Goal: Browse casually

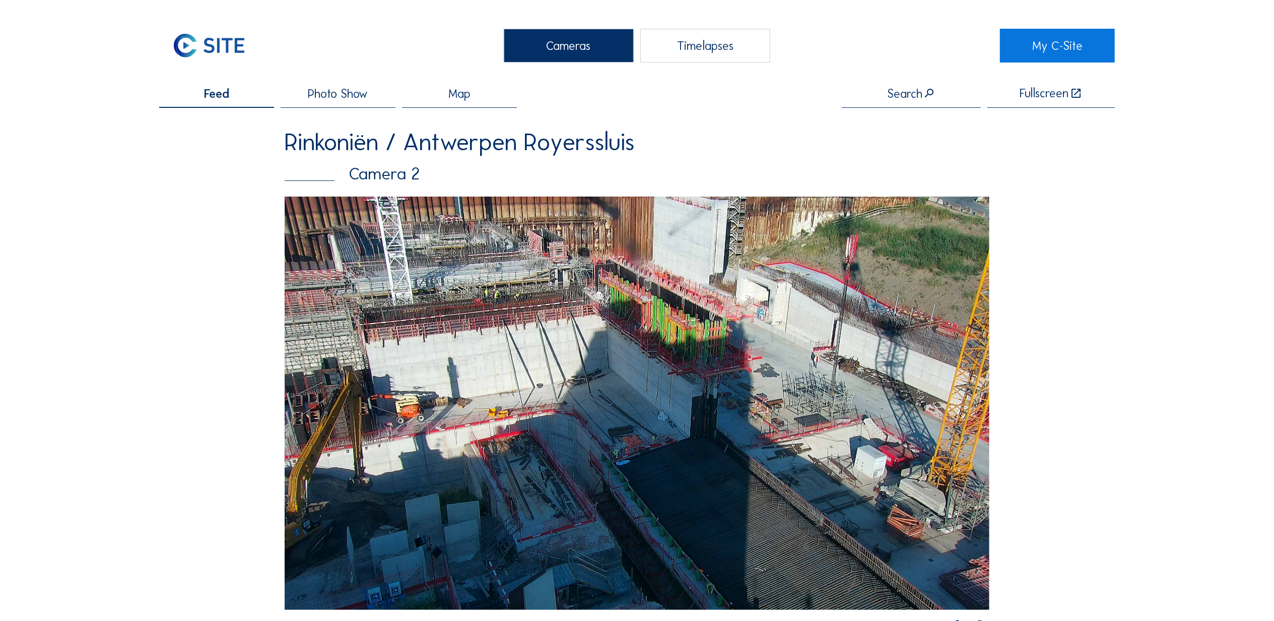
scroll to position [246, 0]
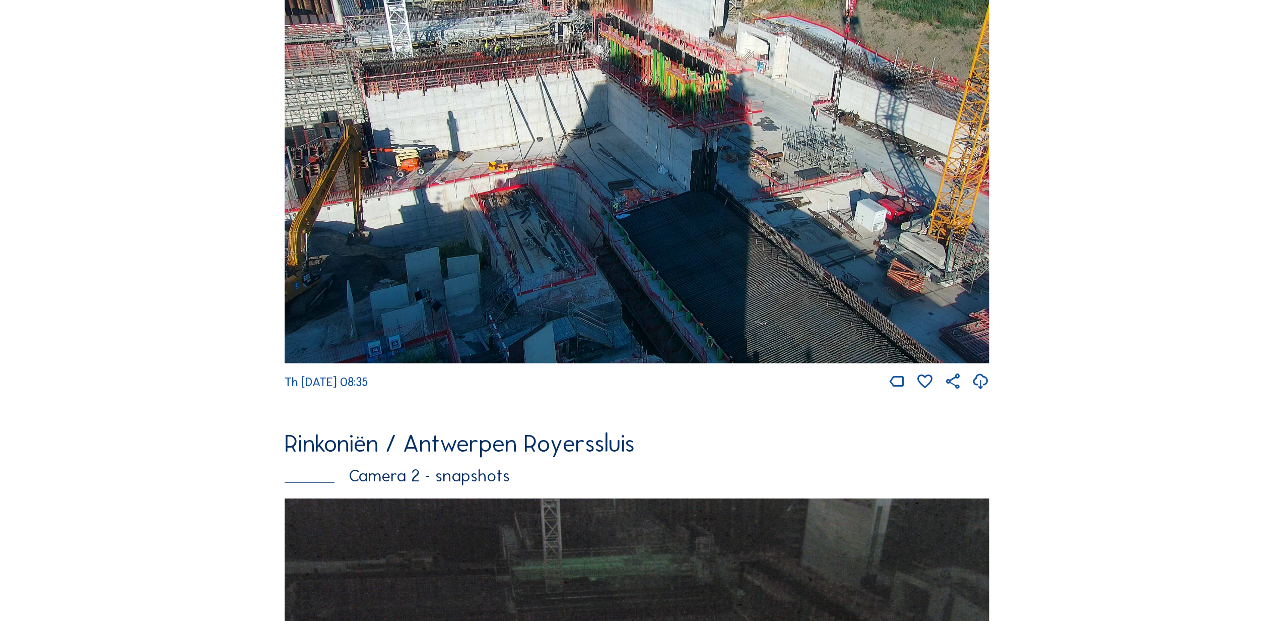
click at [355, 287] on img at bounding box center [637, 156] width 705 height 413
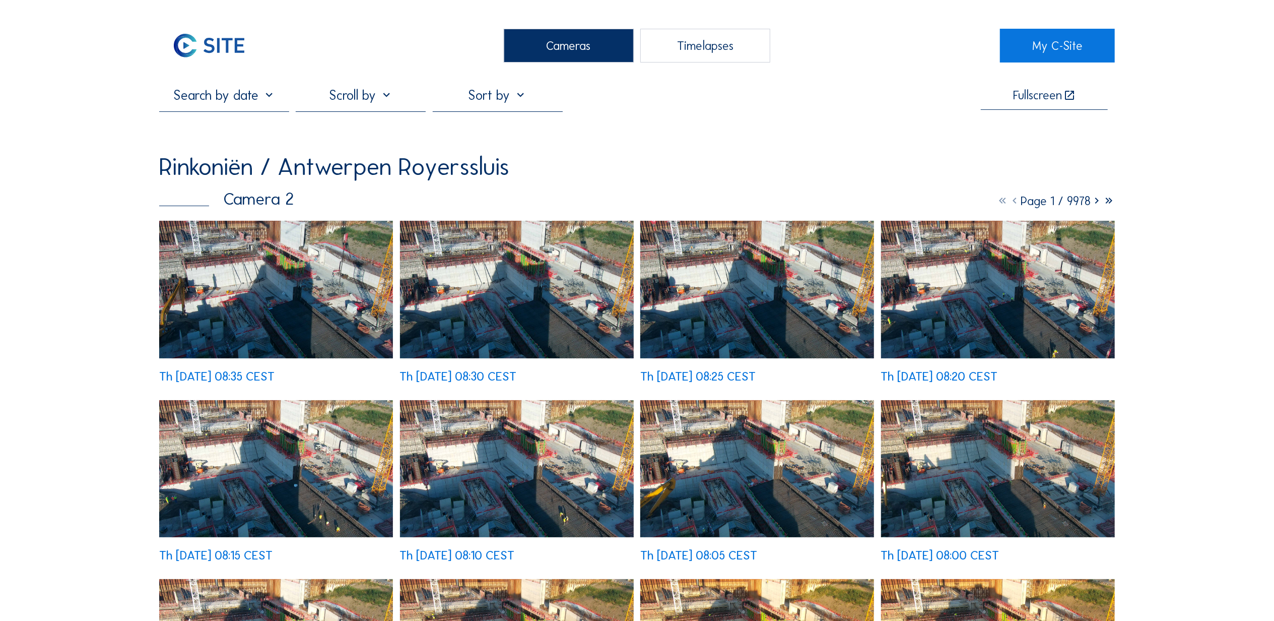
click at [297, 282] on img at bounding box center [276, 289] width 234 height 137
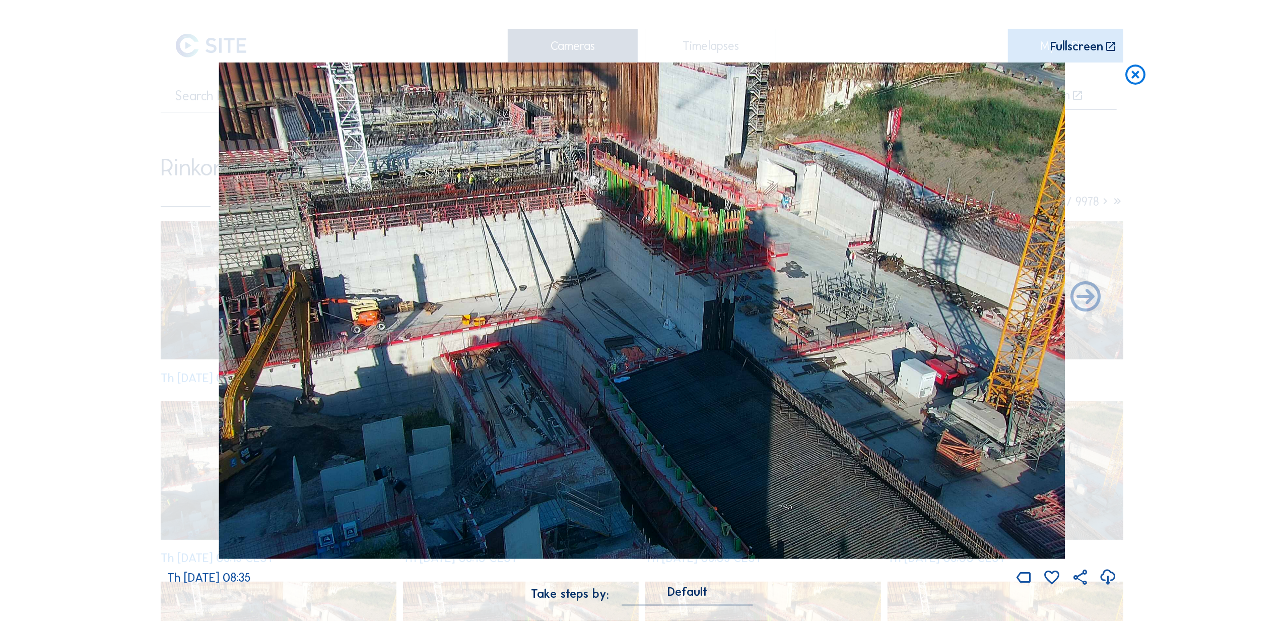
click at [1154, 79] on div "Scroll to travel through time | Press 'Alt' Button + Scroll to Zoom | Click and…" at bounding box center [642, 310] width 1284 height 621
click at [1142, 76] on icon at bounding box center [1136, 74] width 24 height 25
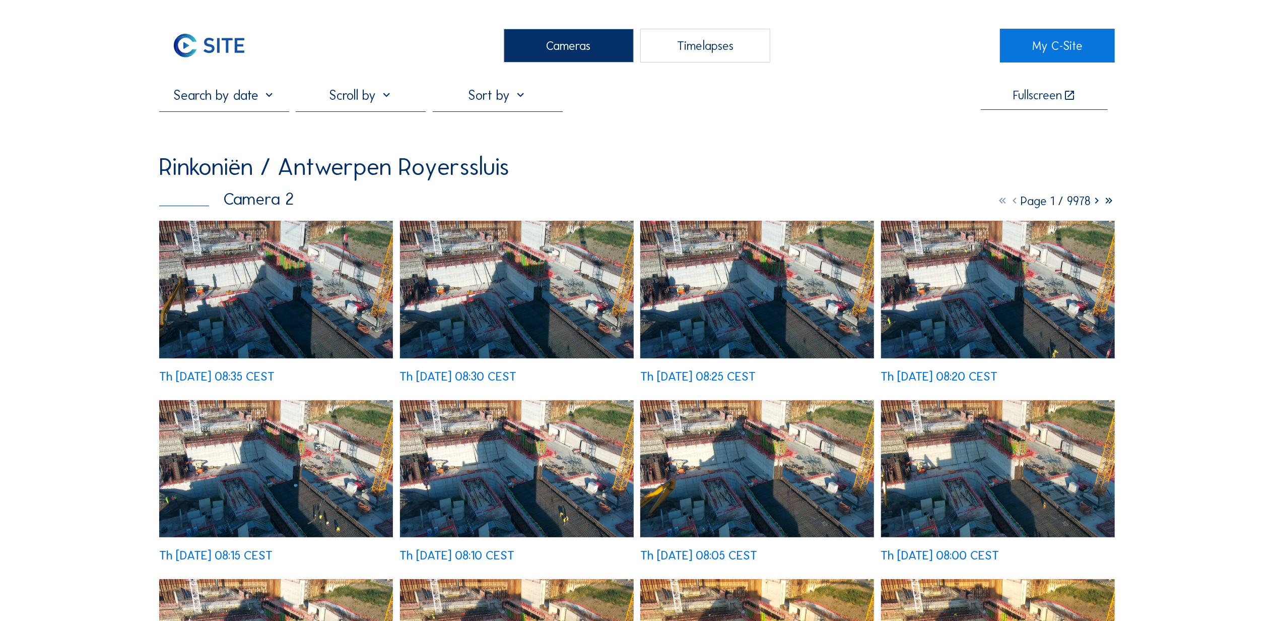
click at [565, 40] on div "Cameras" at bounding box center [569, 46] width 130 height 34
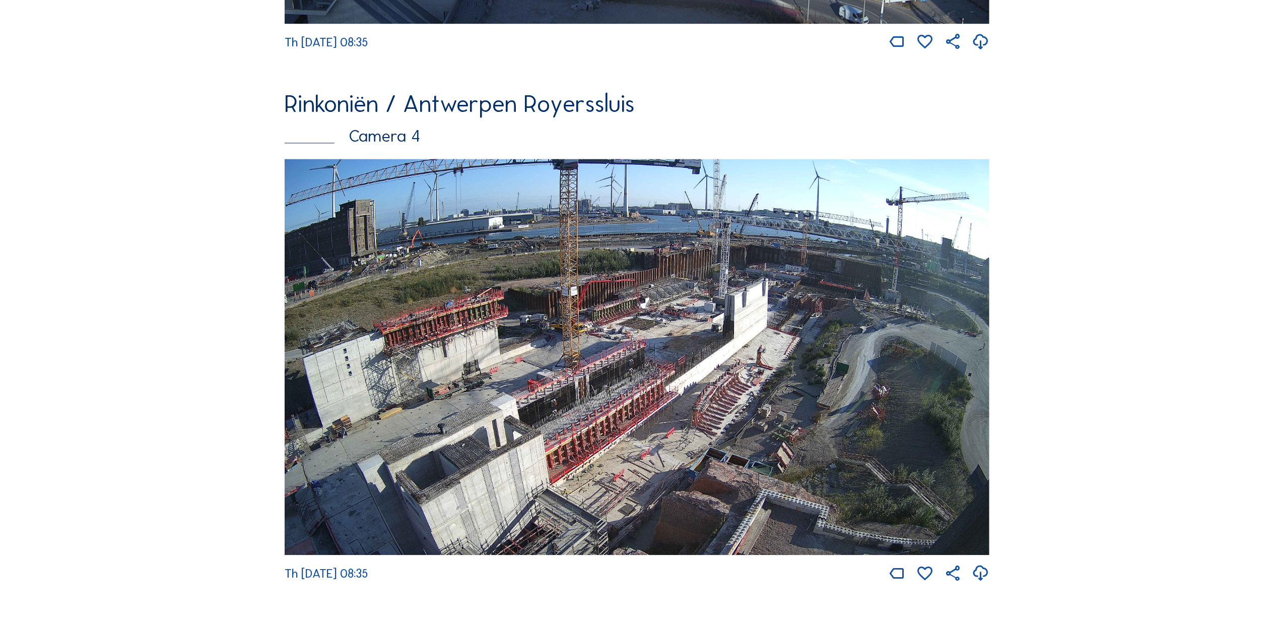
scroll to position [2217, 0]
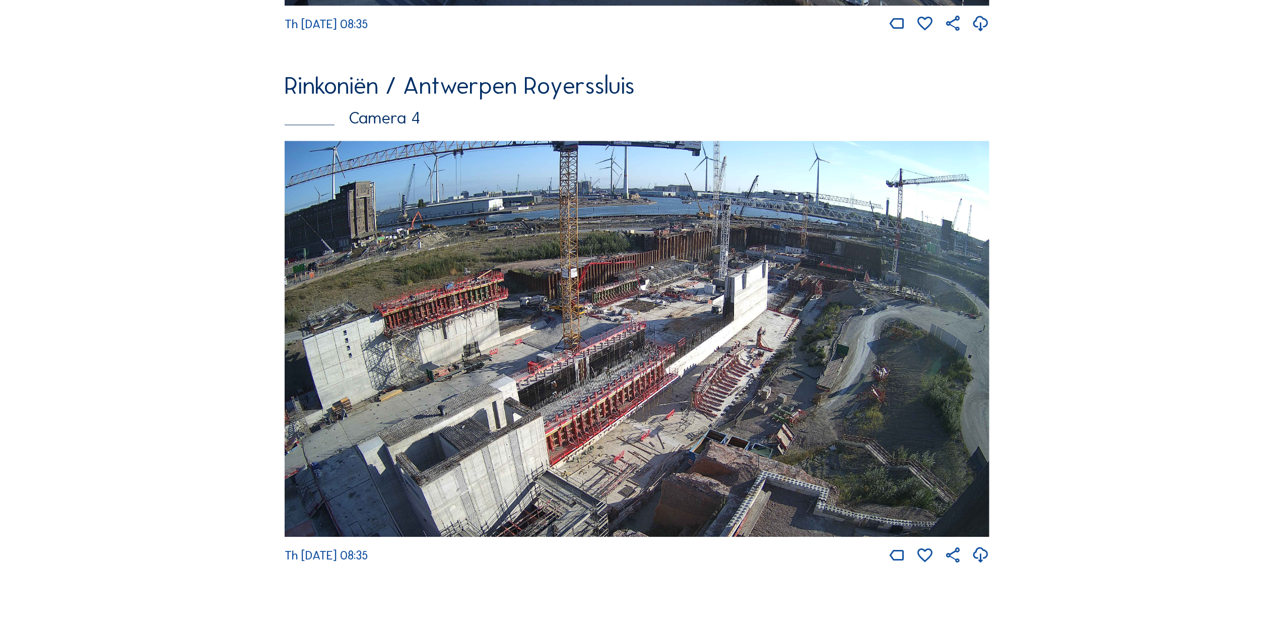
click at [617, 246] on img at bounding box center [637, 339] width 705 height 397
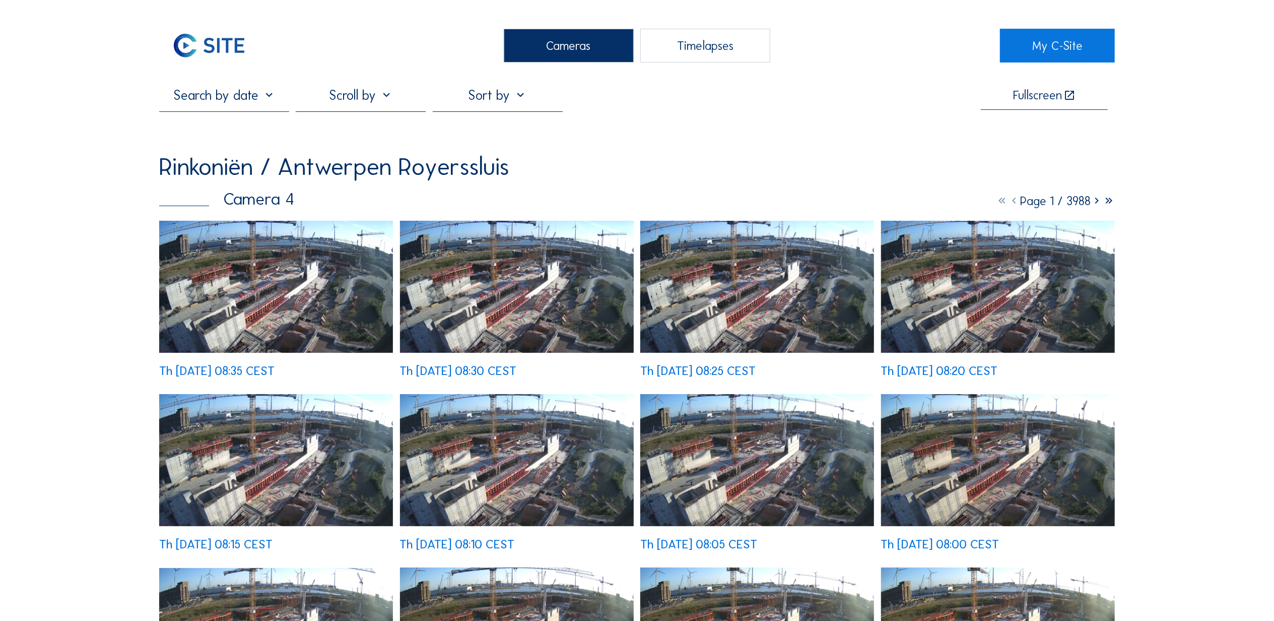
click at [335, 313] on img at bounding box center [276, 287] width 234 height 132
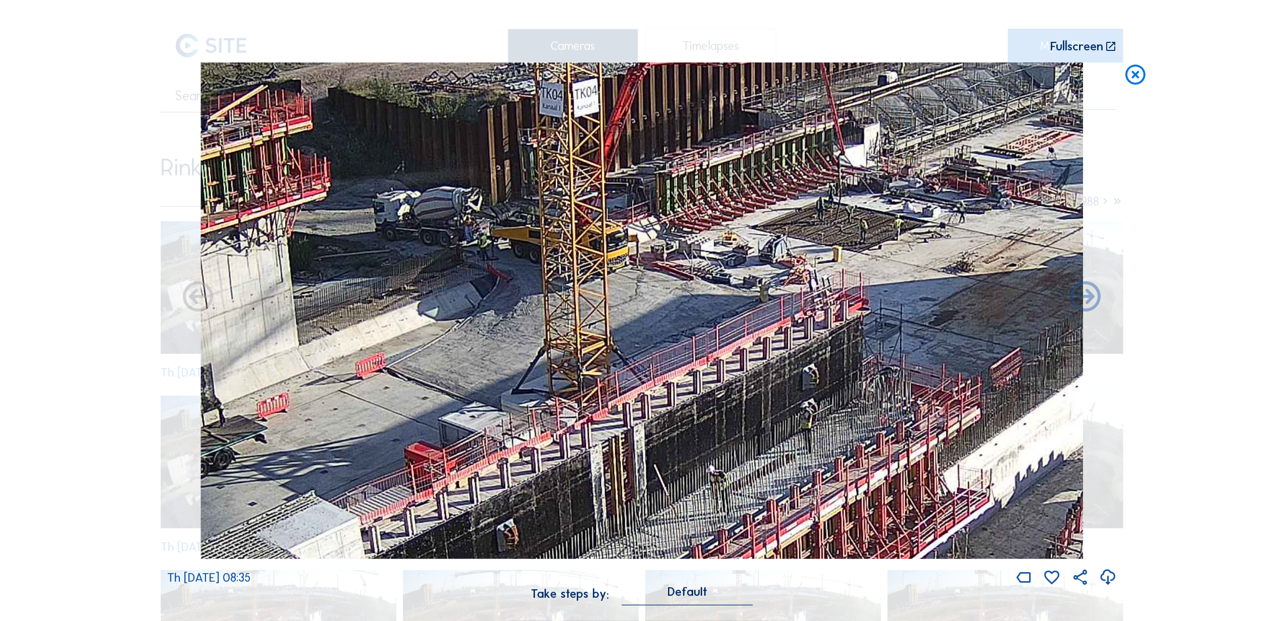
drag, startPoint x: 875, startPoint y: 338, endPoint x: 1167, endPoint y: 200, distance: 322.5
click at [1167, 200] on div "Scroll to travel through time | Press 'Alt' Button + Scroll to Zoom | Click and…" at bounding box center [642, 310] width 1284 height 621
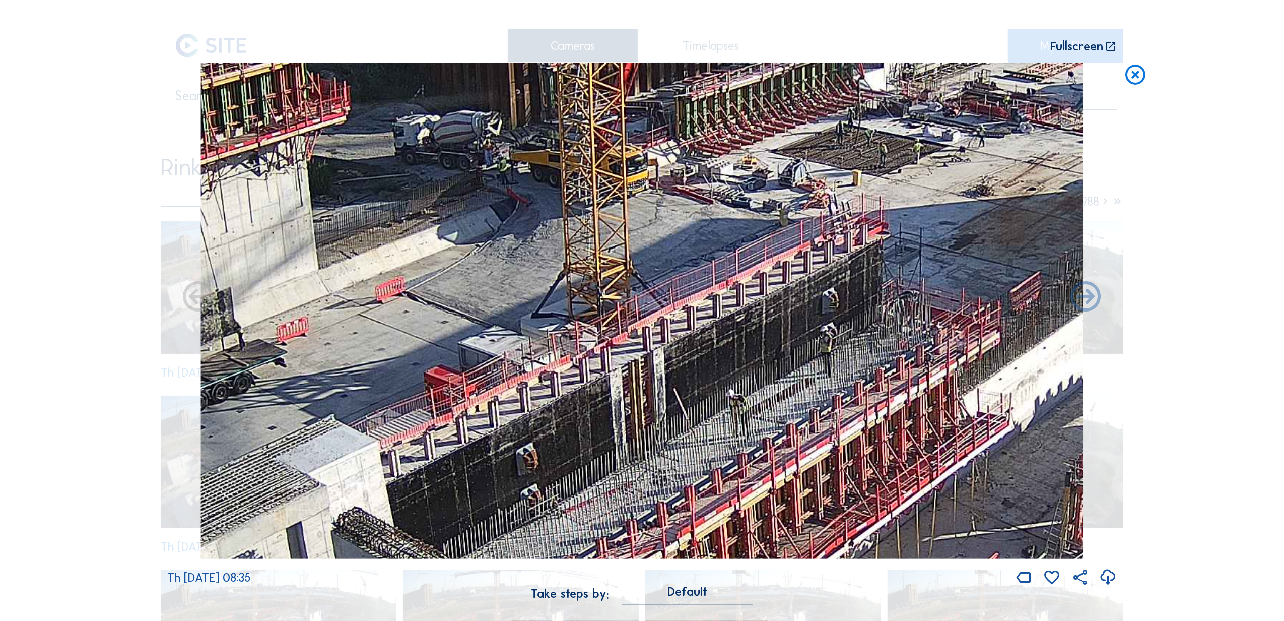
drag, startPoint x: 934, startPoint y: 397, endPoint x: 950, endPoint y: 315, distance: 83.7
click at [950, 315] on img at bounding box center [642, 310] width 883 height 497
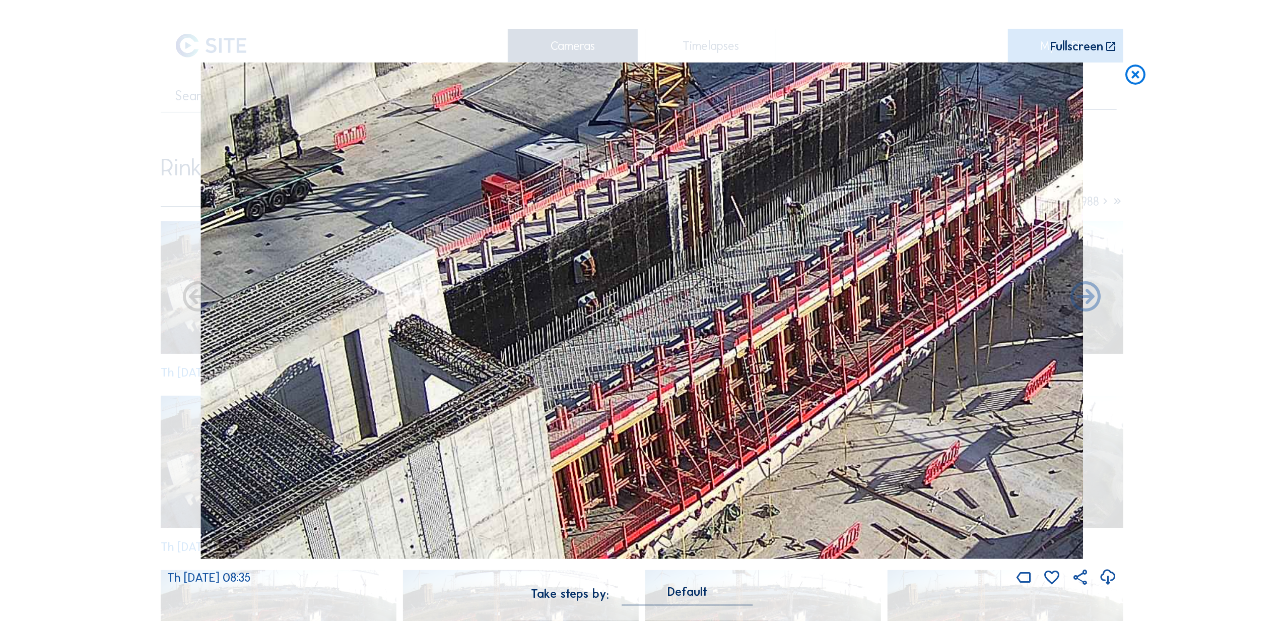
drag, startPoint x: 867, startPoint y: 495, endPoint x: 982, endPoint y: 302, distance: 224.1
click at [982, 302] on img at bounding box center [642, 310] width 883 height 497
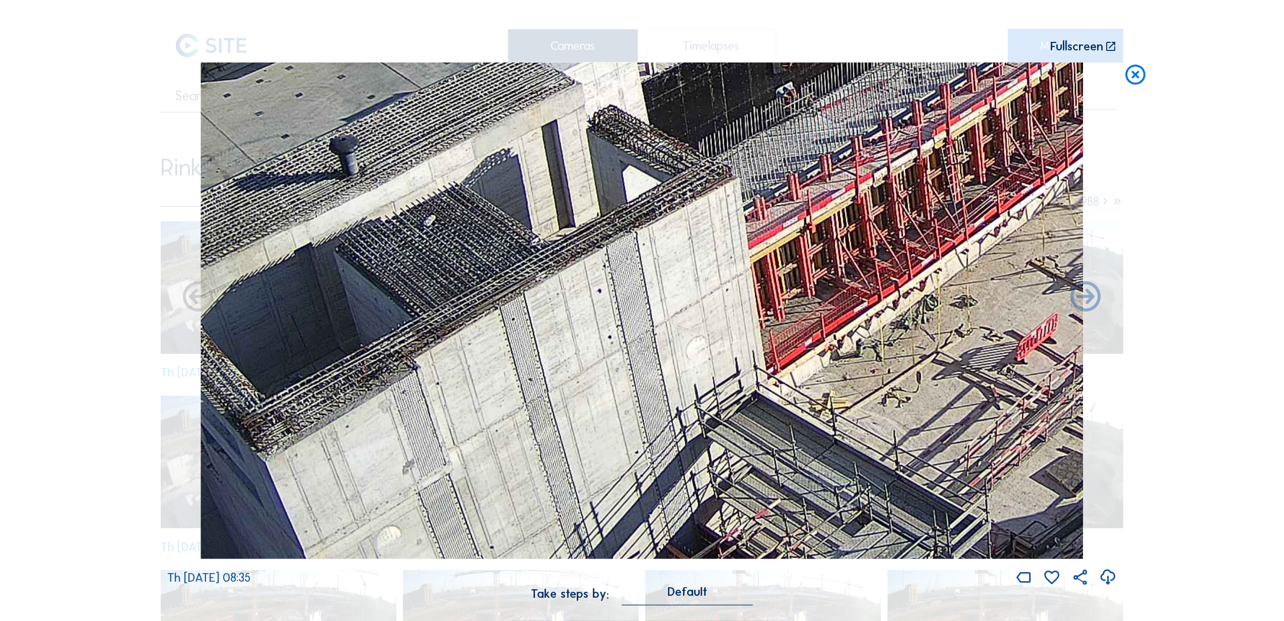
drag, startPoint x: 591, startPoint y: 443, endPoint x: 735, endPoint y: 240, distance: 249.4
click at [735, 240] on img at bounding box center [642, 310] width 883 height 497
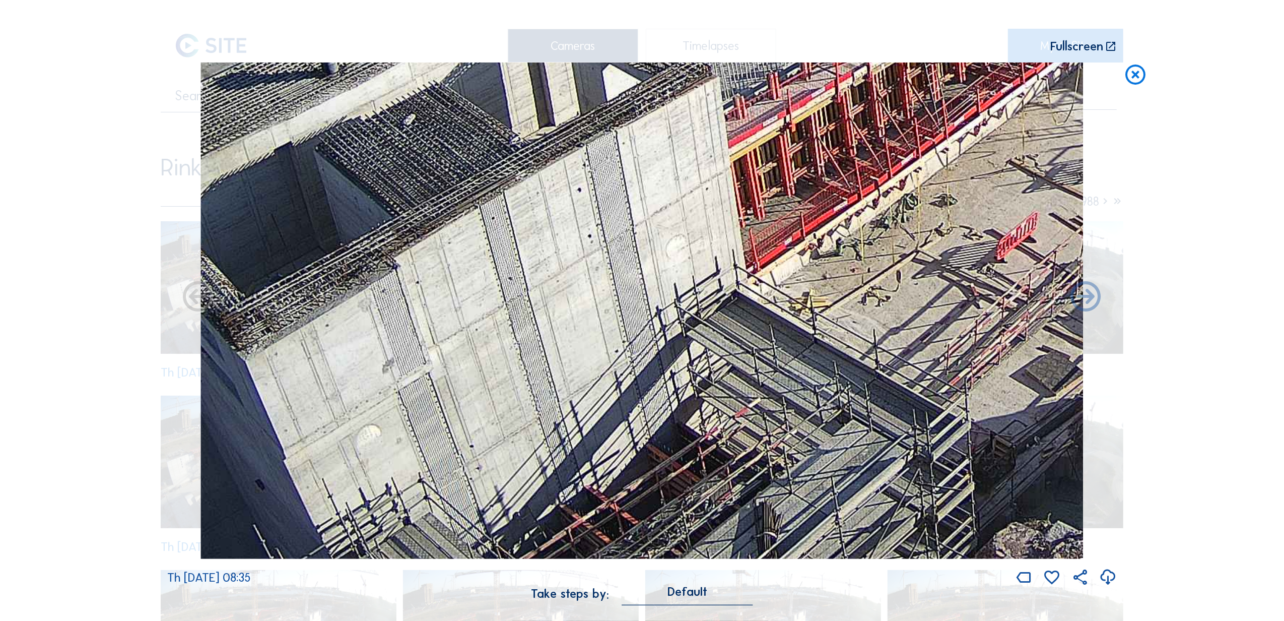
drag, startPoint x: 728, startPoint y: 403, endPoint x: 1119, endPoint y: 484, distance: 399.2
click at [1123, 489] on div "Scroll to travel through time | Press 'Alt' Button + Scroll to Zoom | Click and…" at bounding box center [642, 310] width 1284 height 621
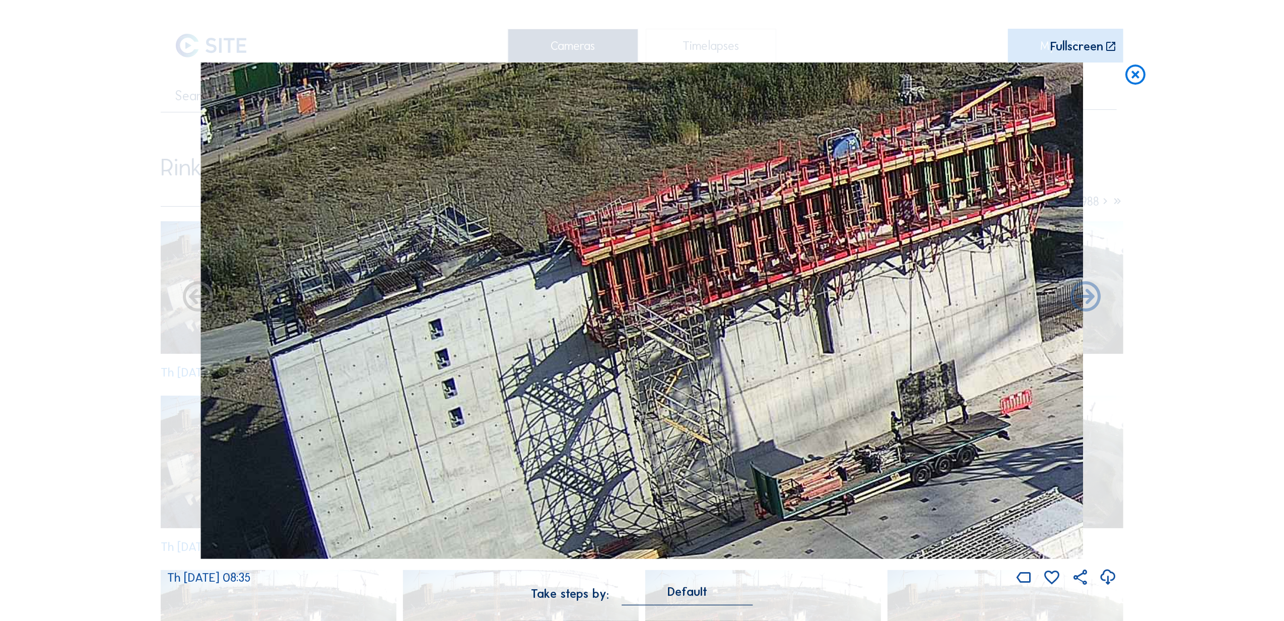
drag, startPoint x: 563, startPoint y: 275, endPoint x: 915, endPoint y: 576, distance: 464.2
click at [915, 576] on div "Th [DATE] 08:35" at bounding box center [642, 324] width 950 height 525
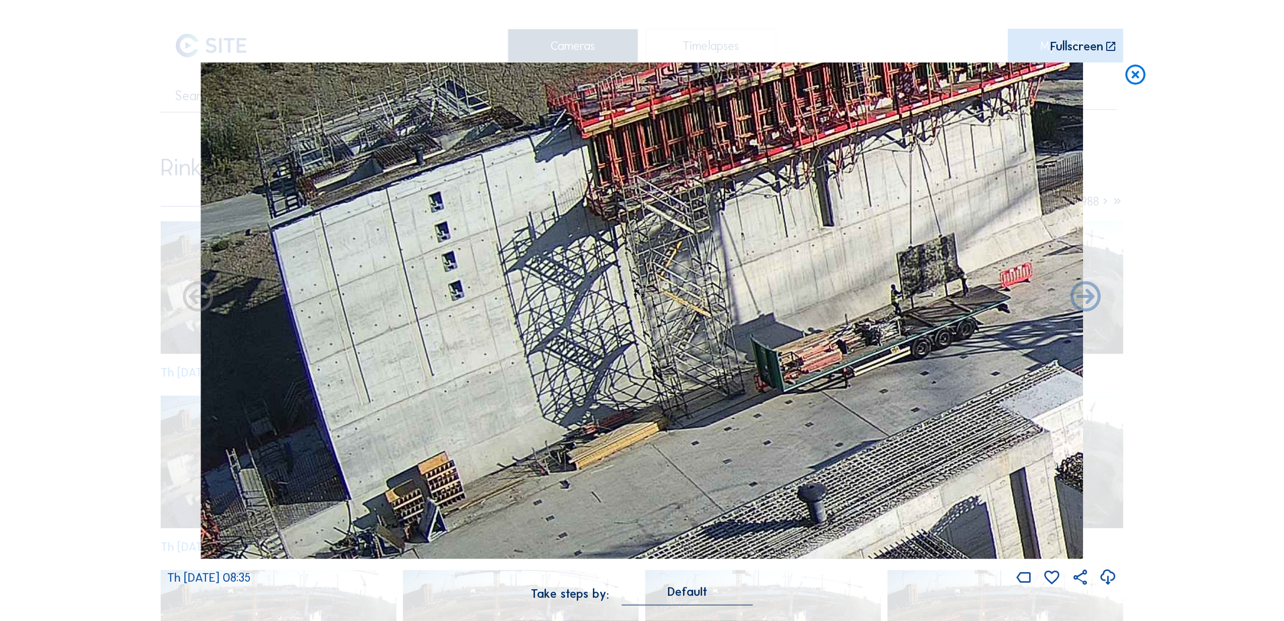
drag, startPoint x: 439, startPoint y: 450, endPoint x: 656, endPoint y: 323, distance: 251.1
click at [656, 323] on img at bounding box center [642, 310] width 883 height 497
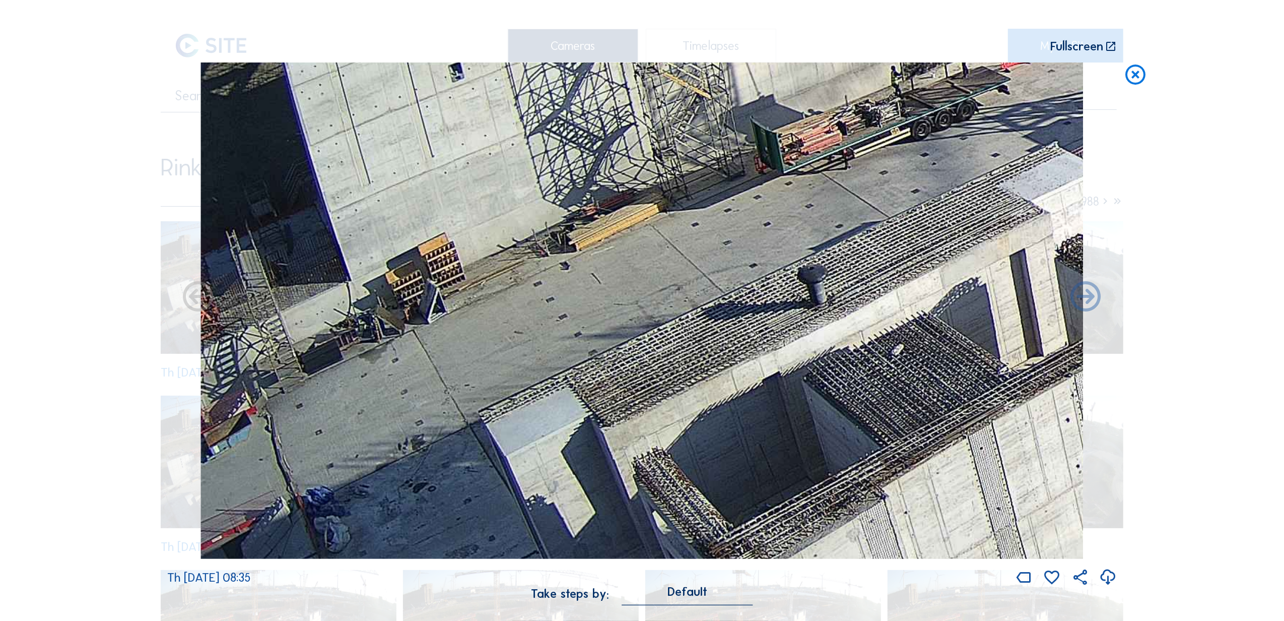
drag, startPoint x: 529, startPoint y: 412, endPoint x: 1002, endPoint y: 202, distance: 517.7
click at [1002, 202] on img at bounding box center [642, 310] width 883 height 497
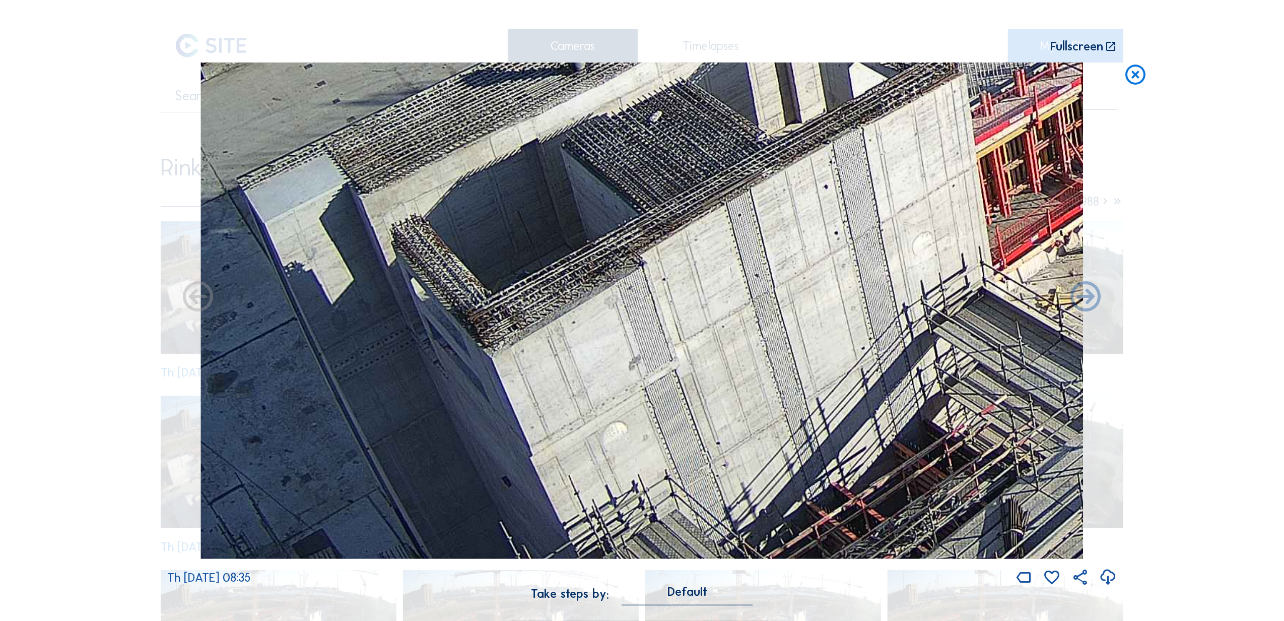
drag, startPoint x: 948, startPoint y: 416, endPoint x: 706, endPoint y: 138, distance: 368.6
click at [706, 138] on img at bounding box center [642, 310] width 883 height 497
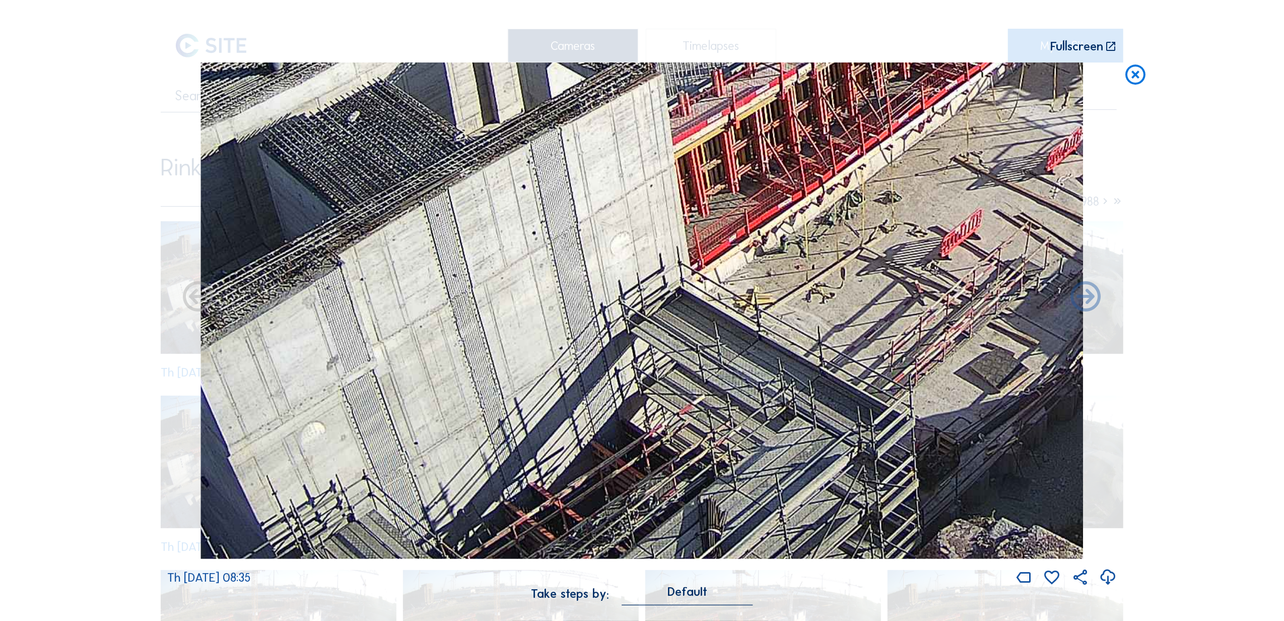
drag, startPoint x: 625, startPoint y: 488, endPoint x: 323, endPoint y: 452, distance: 303.9
click at [323, 452] on img at bounding box center [642, 310] width 883 height 497
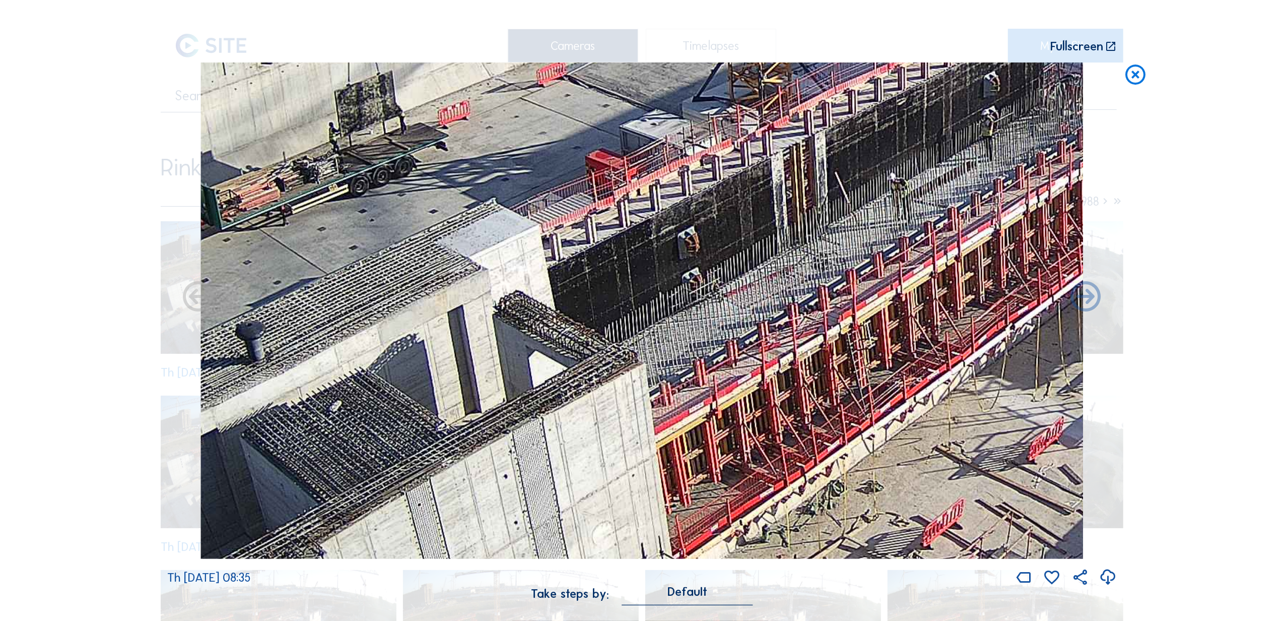
drag, startPoint x: 609, startPoint y: 217, endPoint x: 591, endPoint y: 506, distance: 290.3
click at [591, 506] on img at bounding box center [642, 310] width 883 height 497
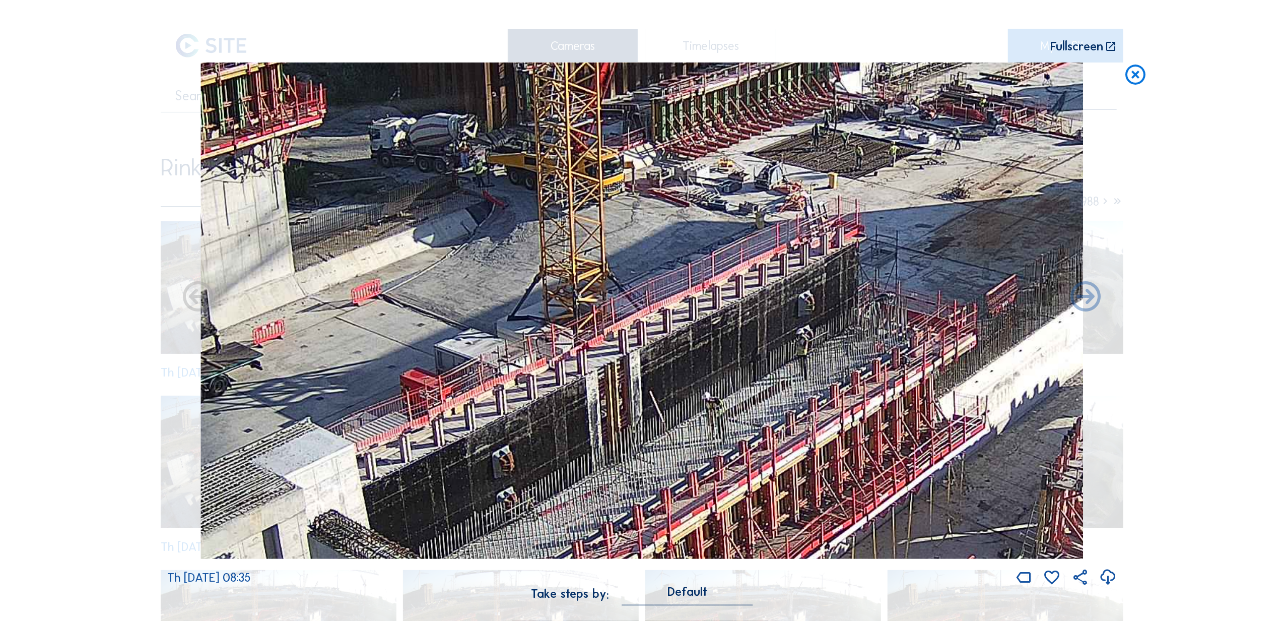
drag, startPoint x: 884, startPoint y: 280, endPoint x: 708, endPoint y: 488, distance: 272.1
click at [708, 488] on img at bounding box center [642, 310] width 883 height 497
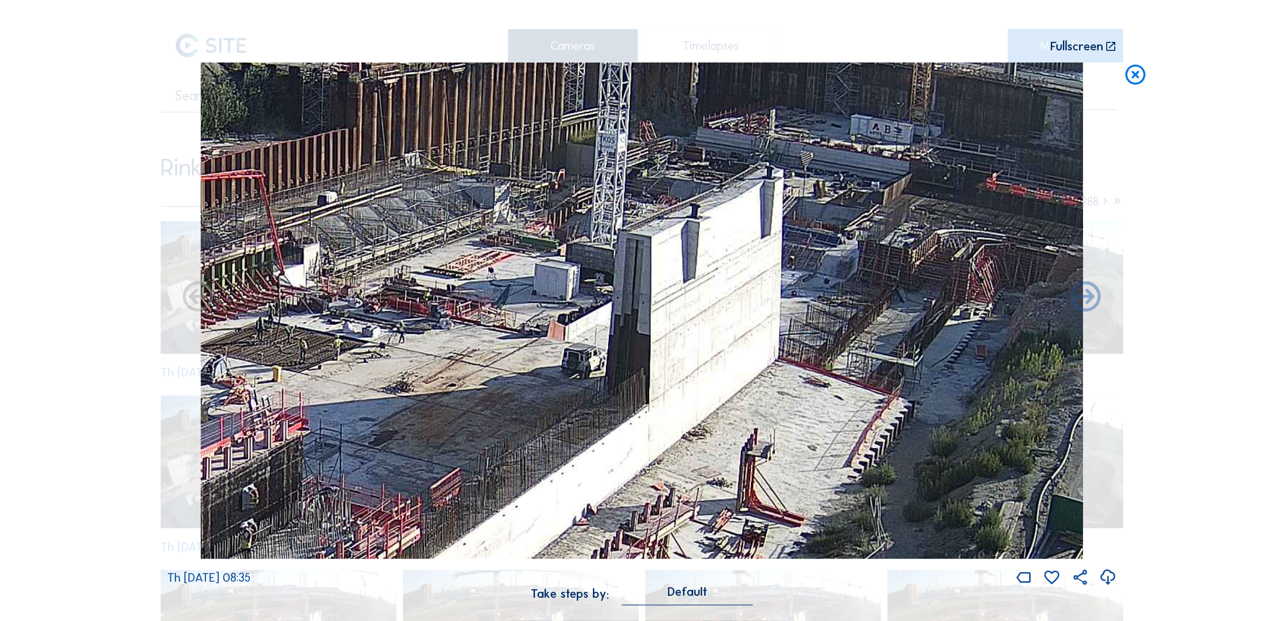
drag, startPoint x: 922, startPoint y: 279, endPoint x: 365, endPoint y: 473, distance: 588.9
click at [365, 473] on img at bounding box center [642, 310] width 883 height 497
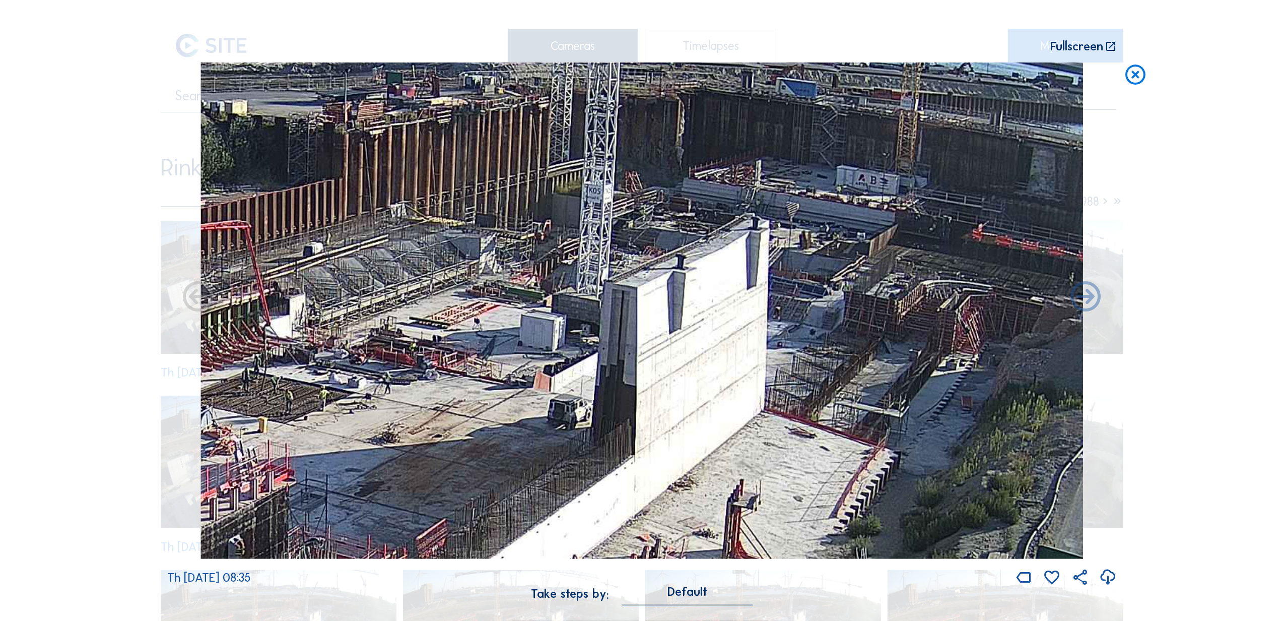
drag, startPoint x: 821, startPoint y: 293, endPoint x: 808, endPoint y: 344, distance: 52.5
click at [808, 344] on img at bounding box center [642, 310] width 883 height 497
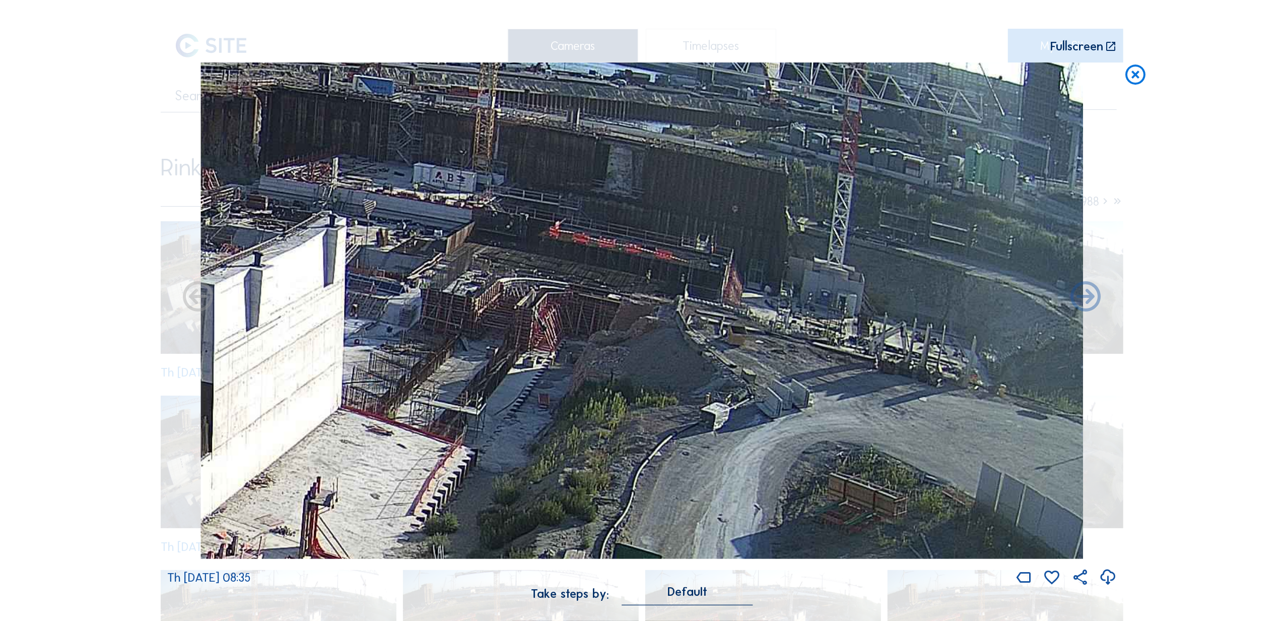
drag, startPoint x: 948, startPoint y: 369, endPoint x: 547, endPoint y: 369, distance: 401.1
click at [547, 369] on img at bounding box center [642, 310] width 883 height 497
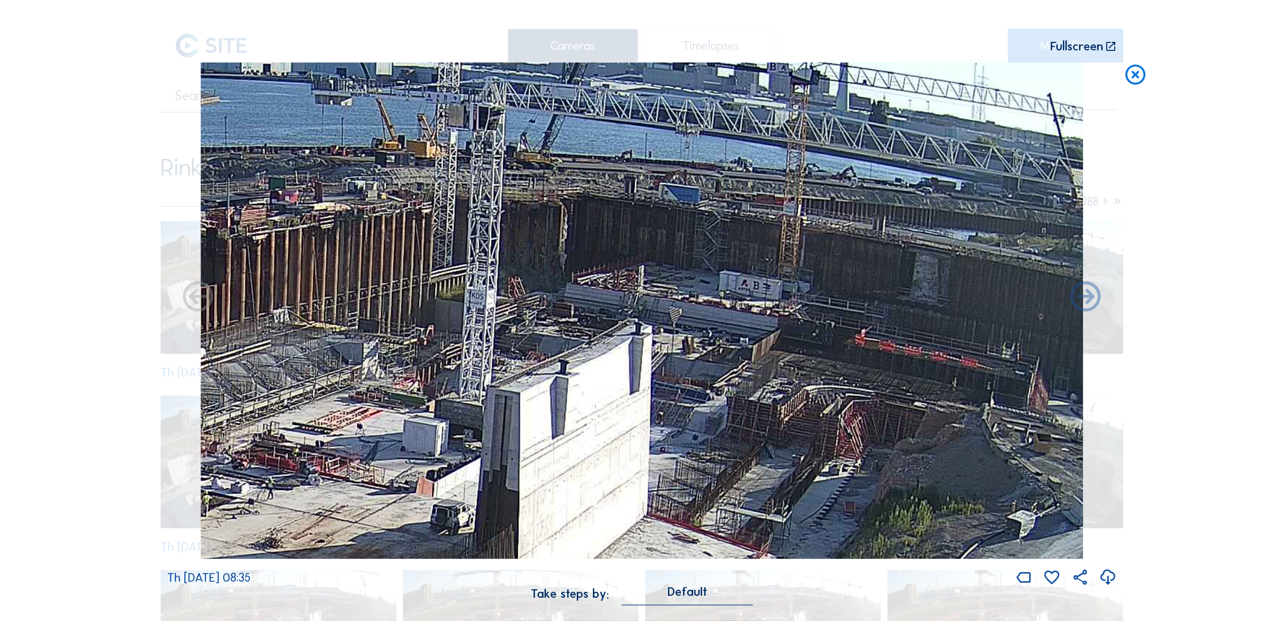
drag, startPoint x: 809, startPoint y: 346, endPoint x: 1059, endPoint y: 453, distance: 271.7
click at [1059, 453] on img at bounding box center [642, 310] width 883 height 497
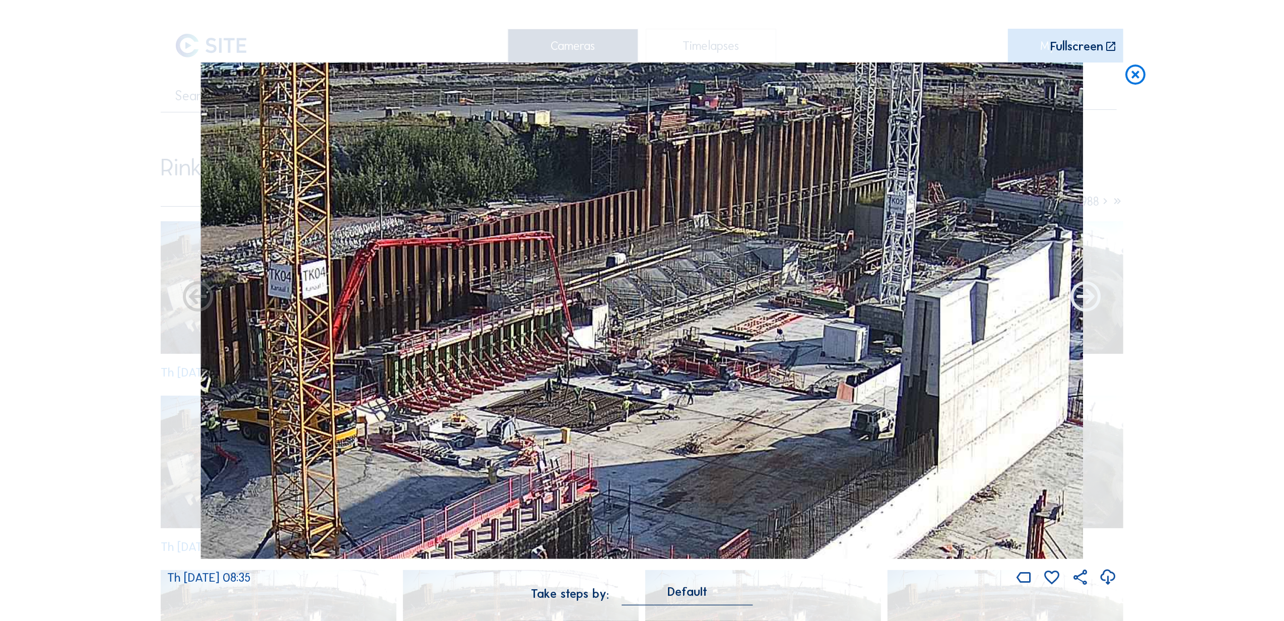
drag, startPoint x: 599, startPoint y: 452, endPoint x: 1096, endPoint y: 299, distance: 520.7
click at [1096, 299] on div "Th [DATE] 08:35" at bounding box center [642, 324] width 950 height 525
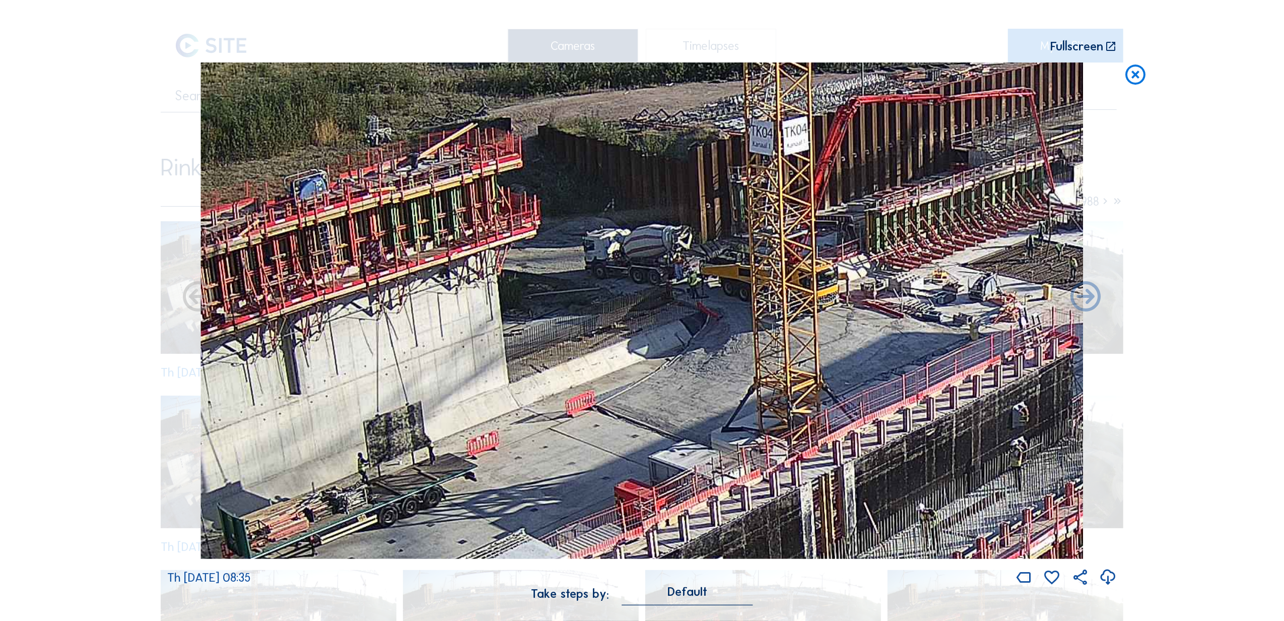
drag, startPoint x: 638, startPoint y: 358, endPoint x: 1005, endPoint y: 274, distance: 376.2
click at [1005, 274] on img at bounding box center [642, 310] width 883 height 497
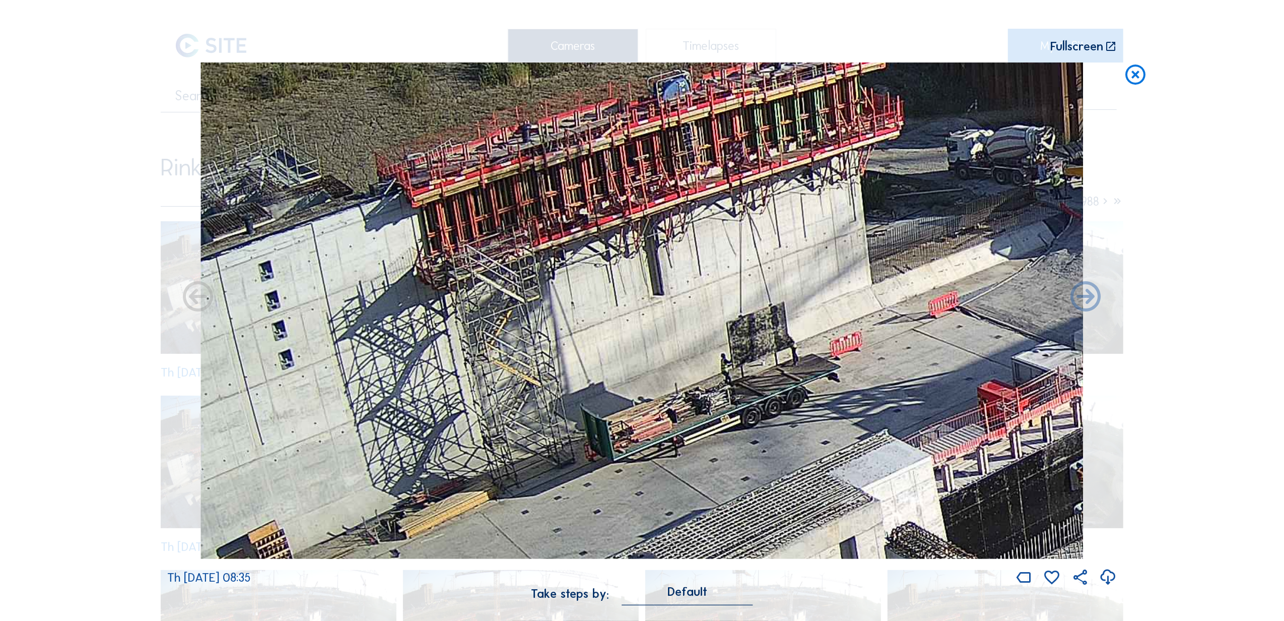
drag, startPoint x: 662, startPoint y: 428, endPoint x: 1025, endPoint y: 329, distance: 376.6
click at [1025, 329] on img at bounding box center [642, 310] width 883 height 497
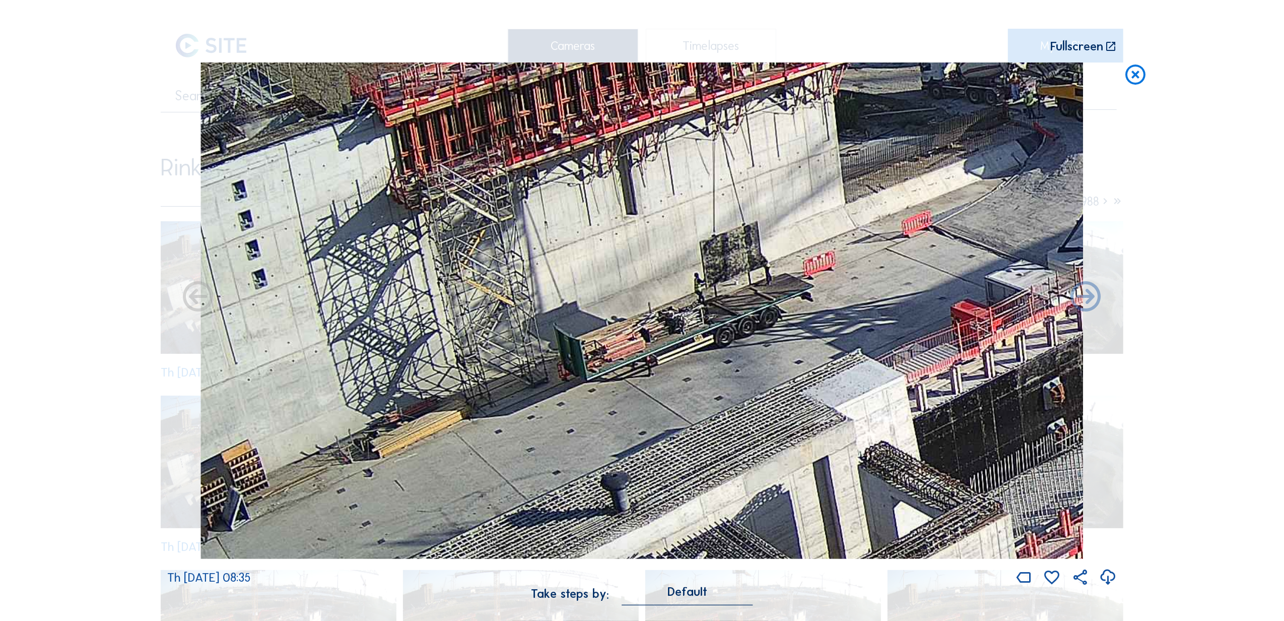
drag, startPoint x: 750, startPoint y: 207, endPoint x: 688, endPoint y: 263, distance: 83.5
click at [688, 263] on img at bounding box center [642, 310] width 883 height 497
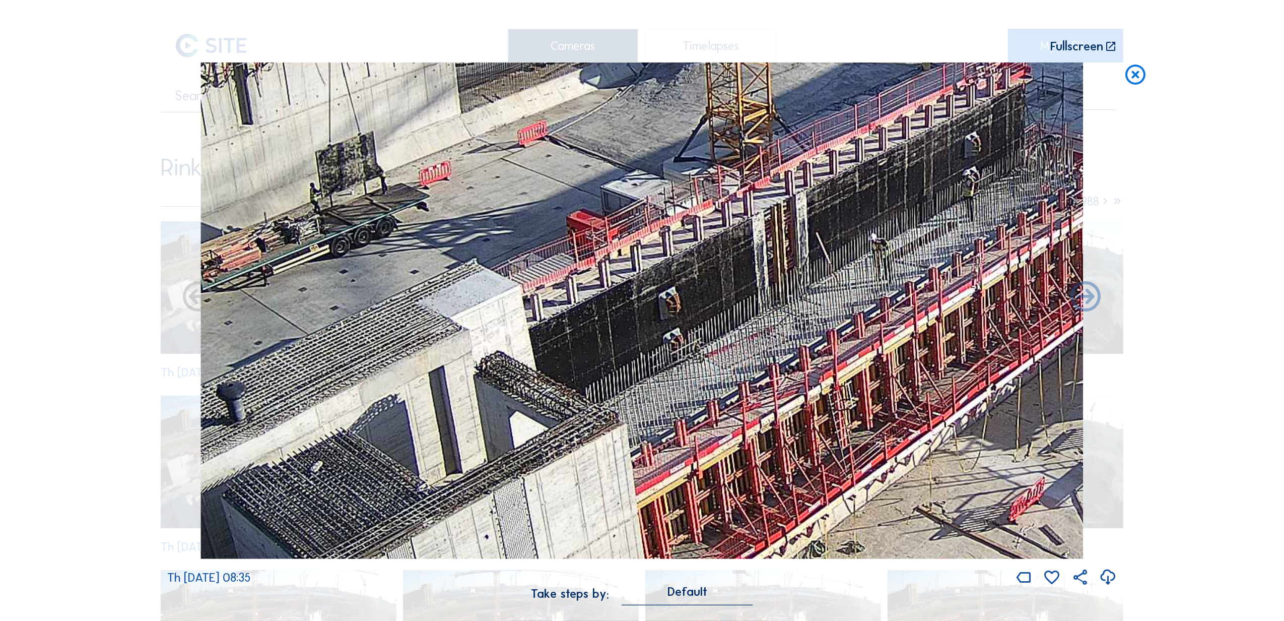
drag, startPoint x: 878, startPoint y: 436, endPoint x: 496, endPoint y: 346, distance: 391.9
click at [496, 346] on img at bounding box center [642, 310] width 883 height 497
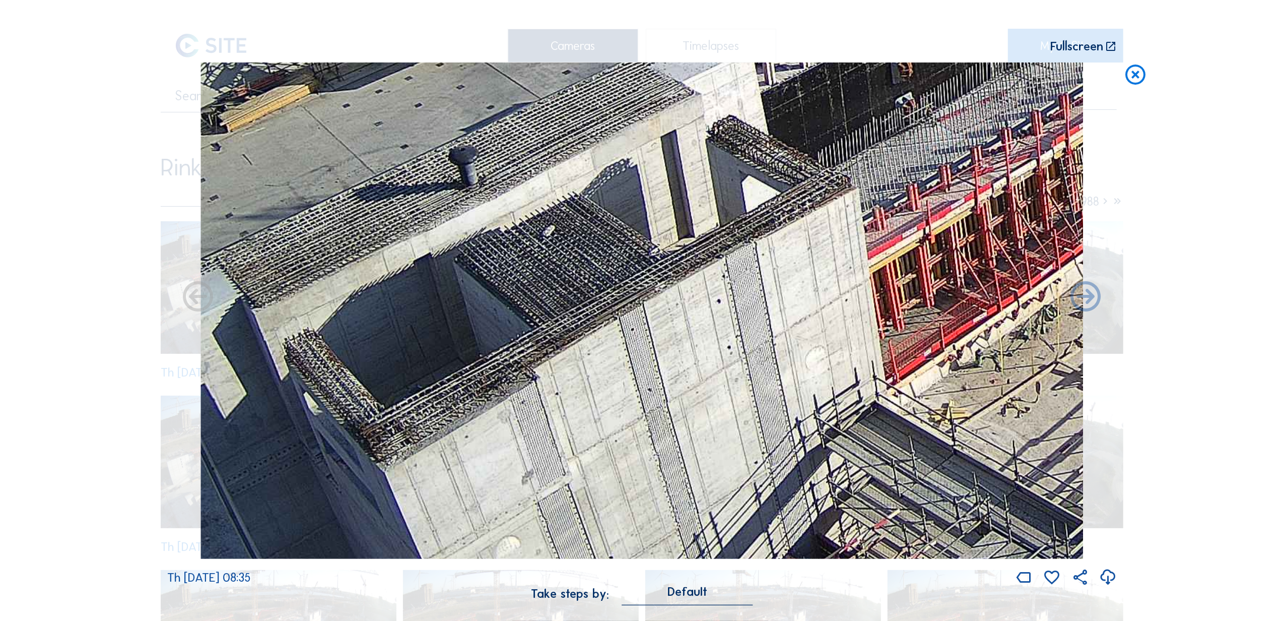
drag, startPoint x: 429, startPoint y: 491, endPoint x: 662, endPoint y: 255, distance: 331.0
click at [662, 255] on img at bounding box center [642, 310] width 883 height 497
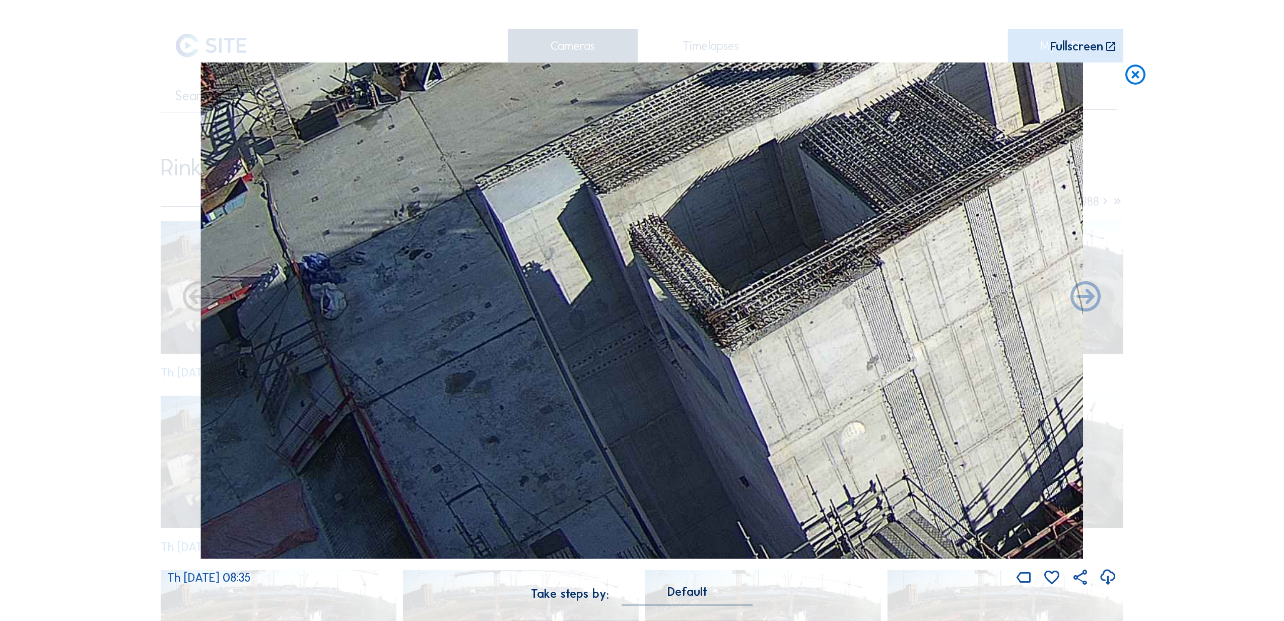
drag, startPoint x: 504, startPoint y: 359, endPoint x: 824, endPoint y: 186, distance: 364.1
click at [824, 186] on img at bounding box center [642, 310] width 883 height 497
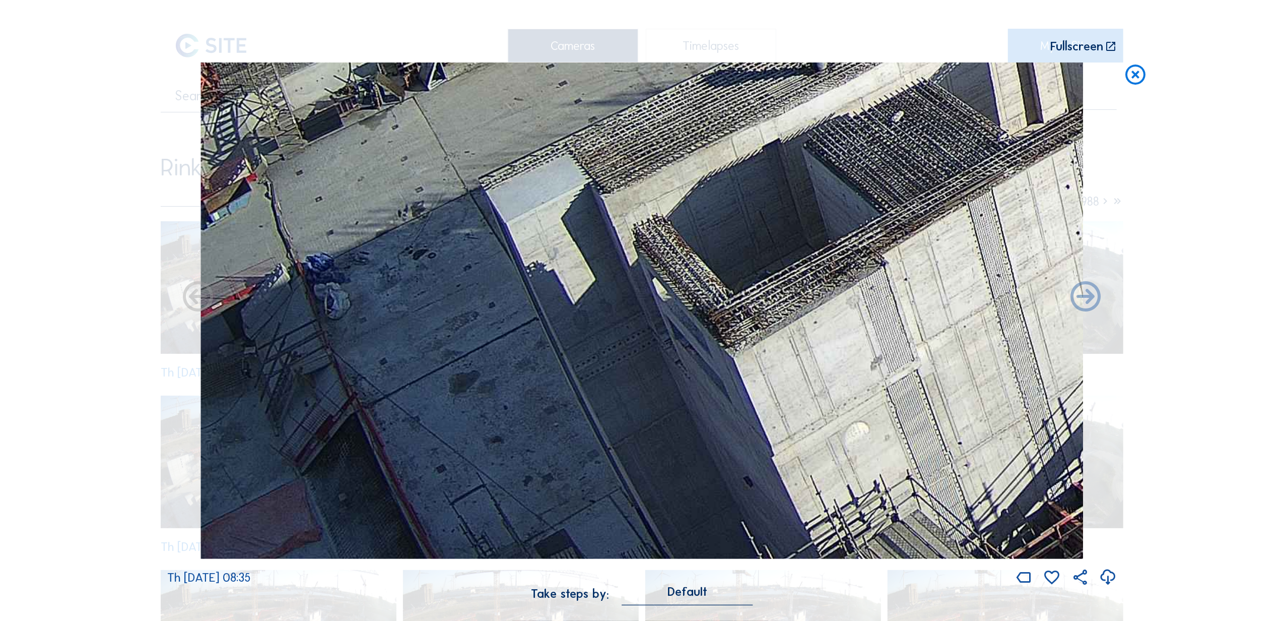
drag, startPoint x: 482, startPoint y: 338, endPoint x: 663, endPoint y: 167, distance: 248.8
click at [665, 166] on img at bounding box center [642, 310] width 883 height 497
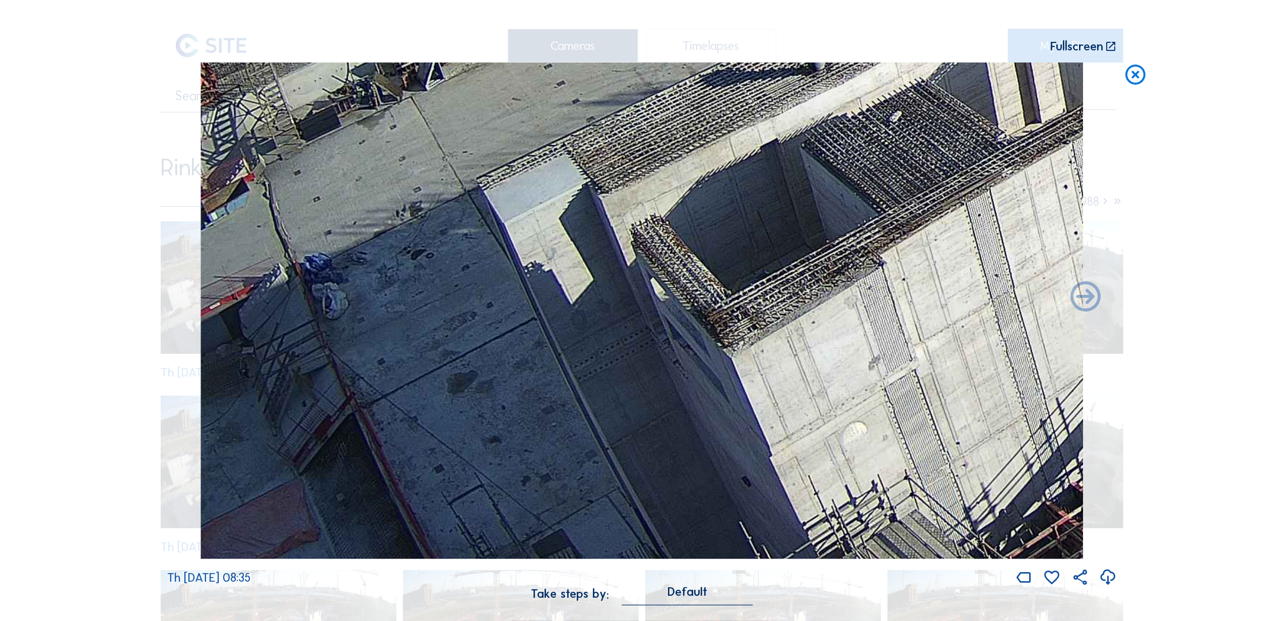
drag, startPoint x: 512, startPoint y: 416, endPoint x: 512, endPoint y: 251, distance: 164.8
click at [512, 251] on img at bounding box center [642, 310] width 883 height 497
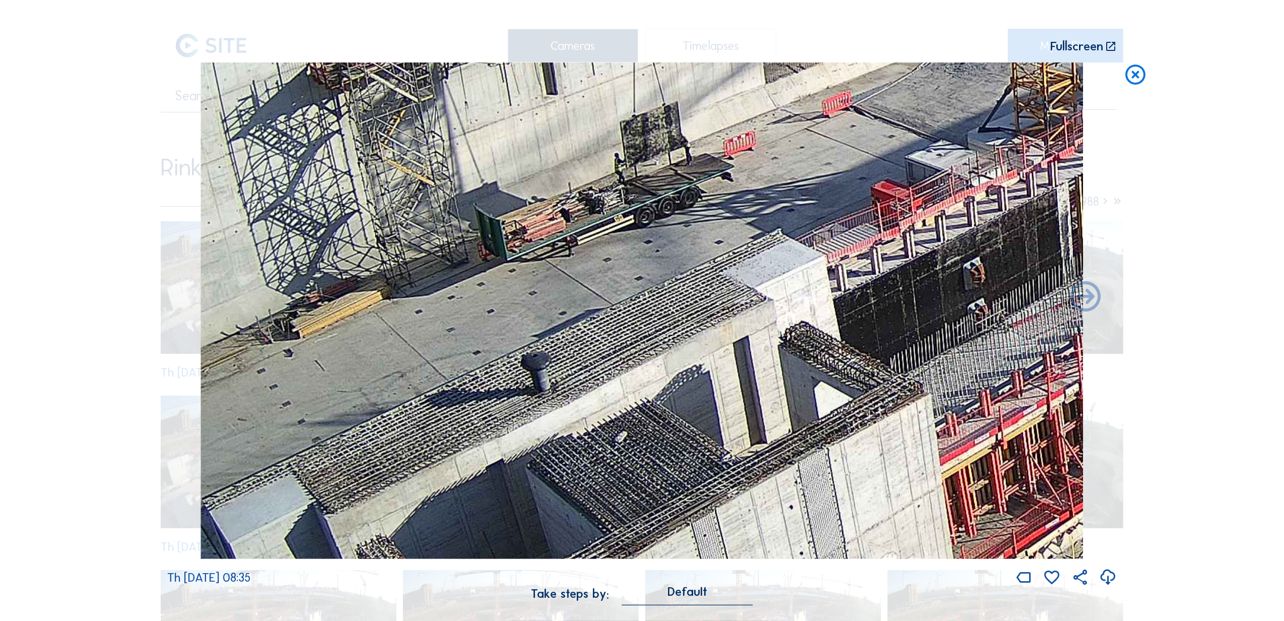
drag, startPoint x: 331, startPoint y: 352, endPoint x: 296, endPoint y: 504, distance: 156.0
click at [296, 504] on img at bounding box center [642, 310] width 883 height 497
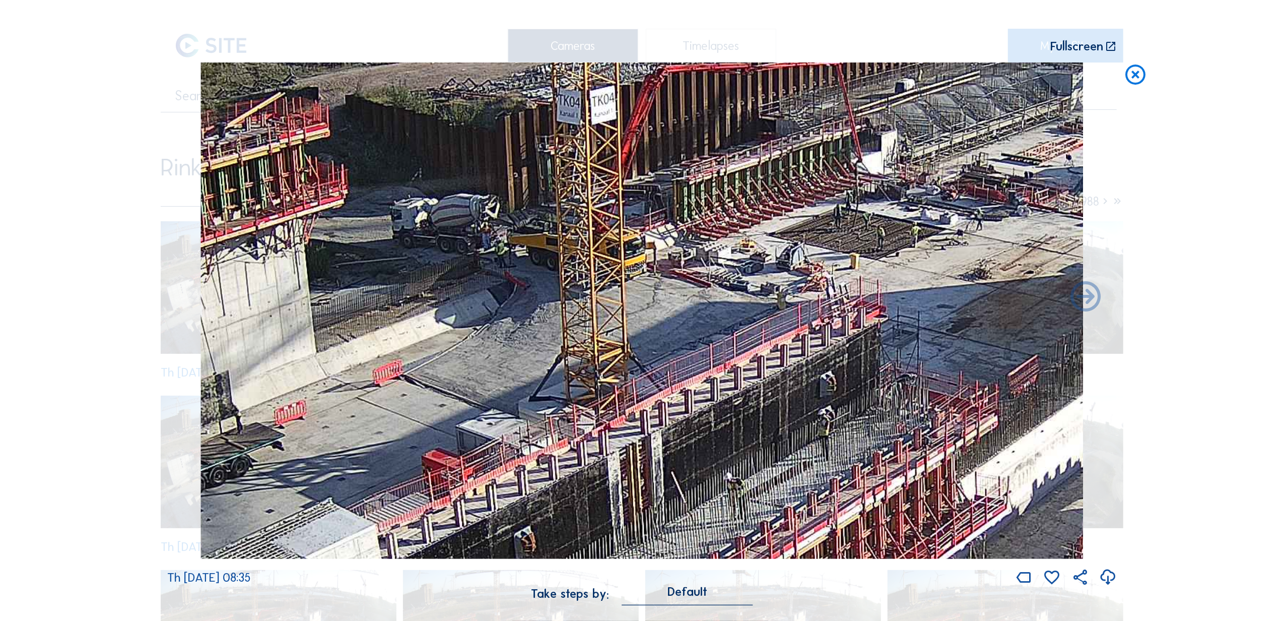
drag, startPoint x: 872, startPoint y: 176, endPoint x: 422, endPoint y: 446, distance: 524.1
click at [422, 446] on img at bounding box center [642, 310] width 883 height 497
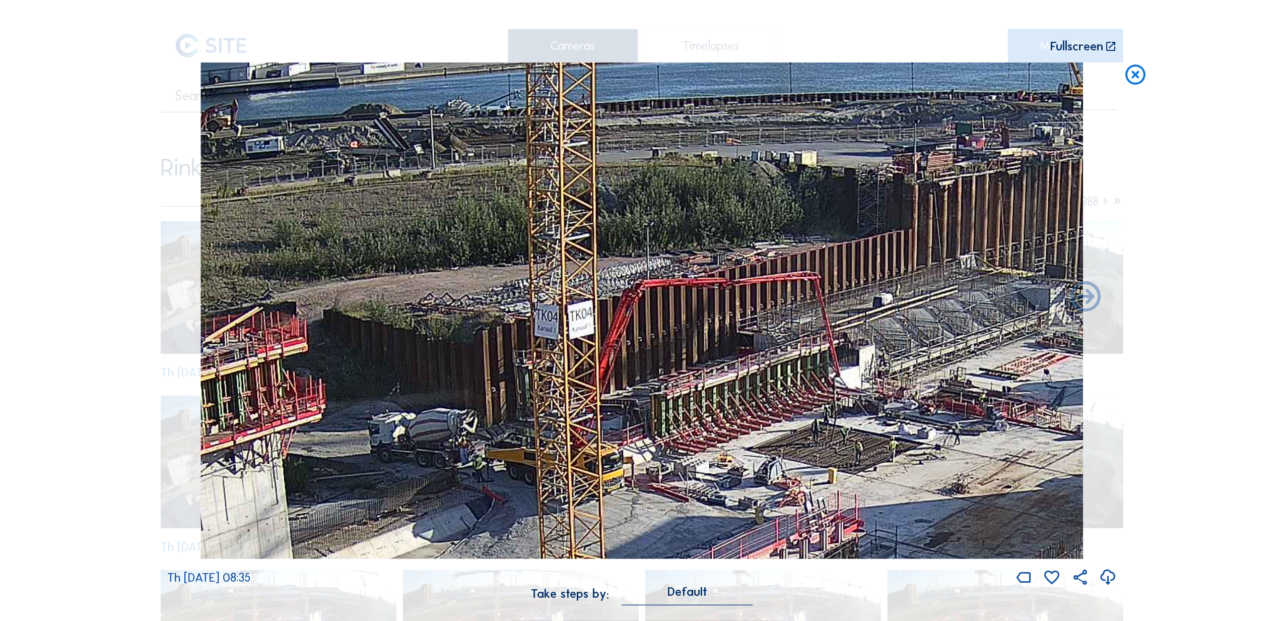
drag, startPoint x: 470, startPoint y: 332, endPoint x: 446, endPoint y: 547, distance: 216.4
click at [446, 547] on img at bounding box center [642, 310] width 883 height 497
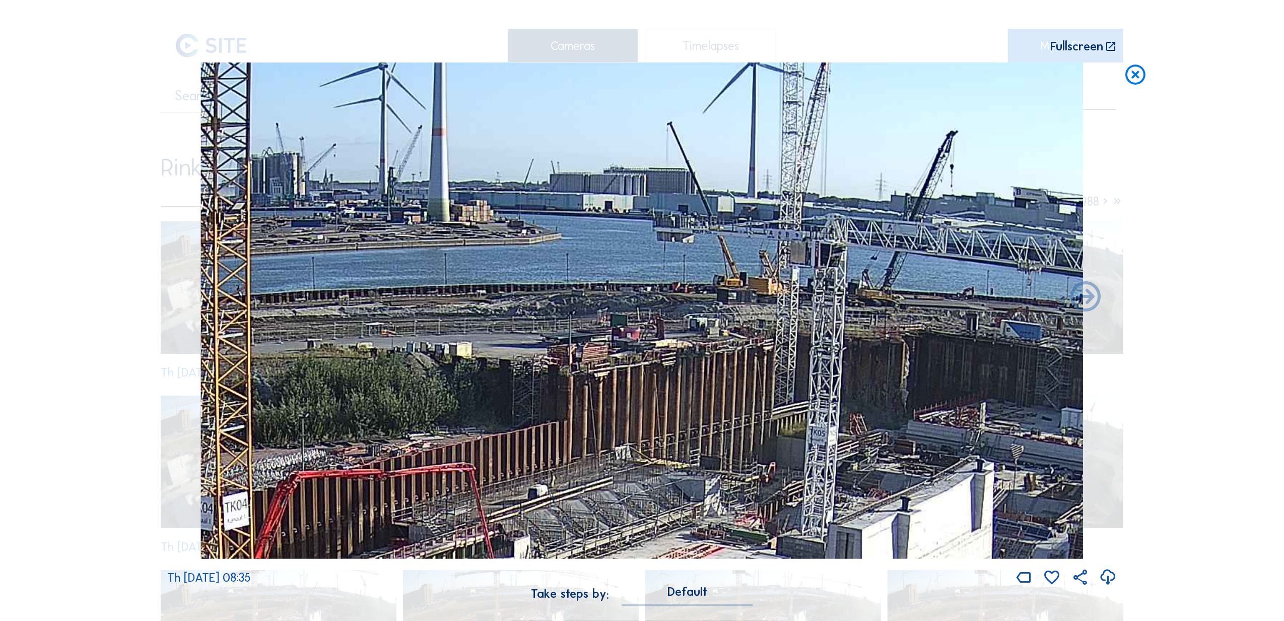
drag, startPoint x: 746, startPoint y: 222, endPoint x: 226, endPoint y: 404, distance: 550.7
click at [226, 404] on img at bounding box center [642, 310] width 883 height 497
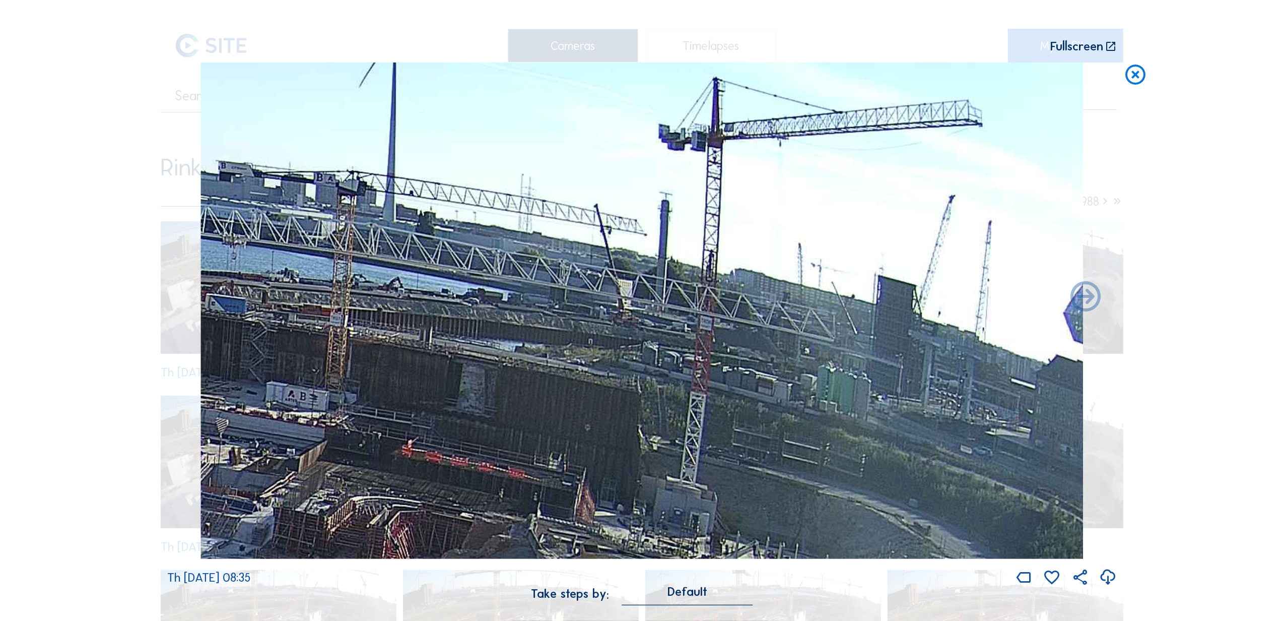
drag, startPoint x: 943, startPoint y: 301, endPoint x: 311, endPoint y: 284, distance: 632.6
click at [311, 284] on img at bounding box center [642, 310] width 883 height 497
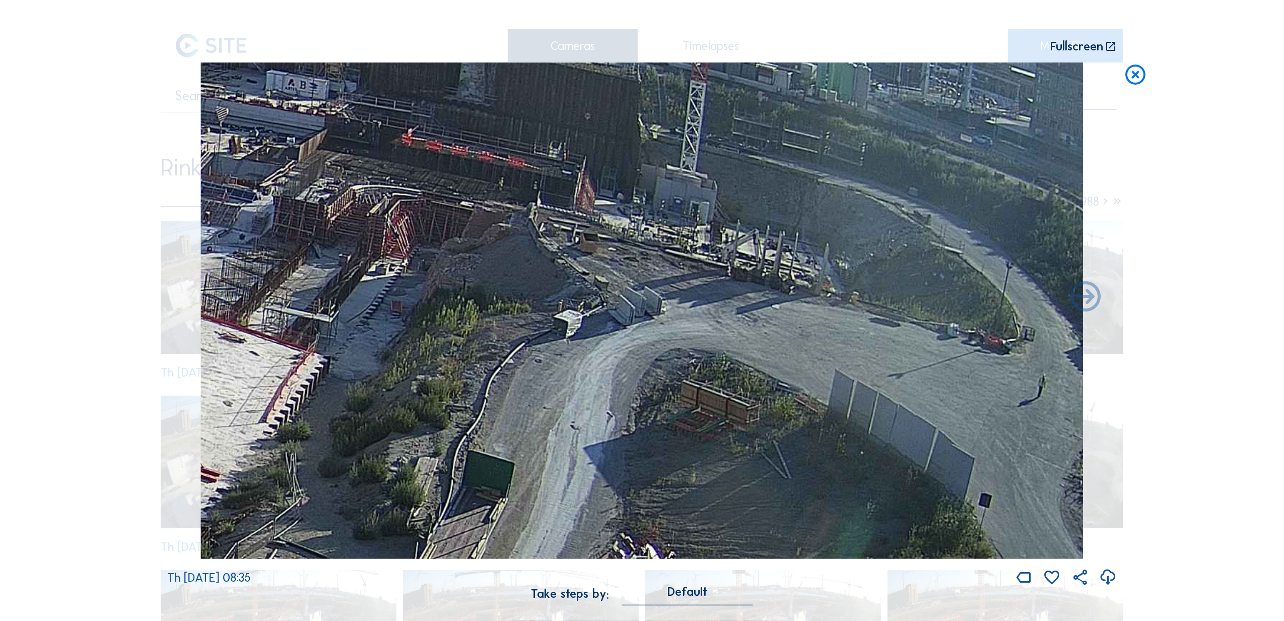
drag, startPoint x: 785, startPoint y: 464, endPoint x: 475, endPoint y: 152, distance: 439.6
click at [475, 152] on img at bounding box center [642, 310] width 883 height 497
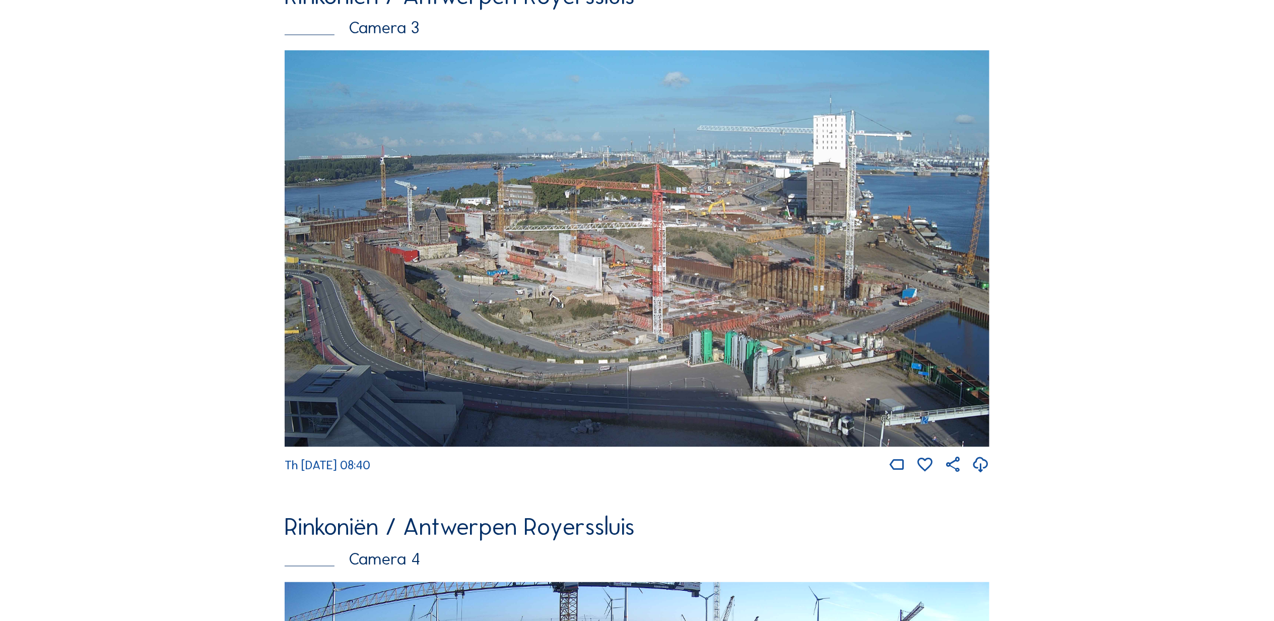
scroll to position [1770, 0]
